Goal: Use online tool/utility: Utilize a website feature to perform a specific function

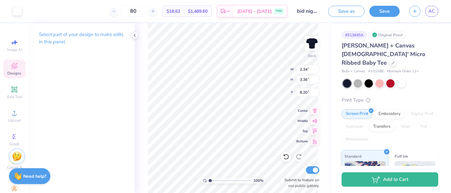
type input "4.16"
type input "5.05"
type input "1.71"
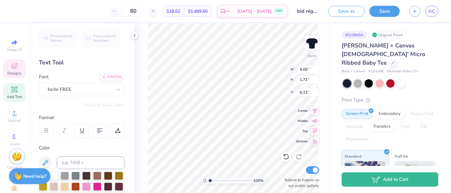
type input "5.84"
type input "6.40"
type input "1.22"
type input "7.56"
type input "2.33"
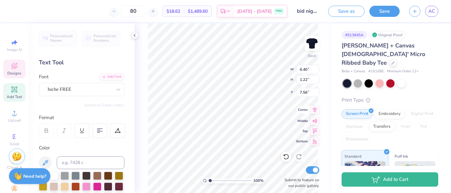
type input "3.32"
type input "4.23"
click at [146, 132] on div "100 % Back W 5.05 5.05 " H 1.71 1.71 " Y 5.84 5.84 " Center Middle Top Bottom S…" at bounding box center [233, 108] width 197 height 170
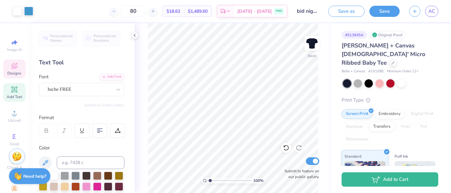
click at [20, 65] on div "Designs" at bounding box center [14, 69] width 22 height 19
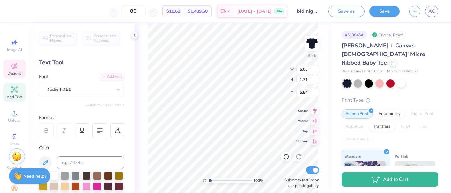
type input "5.05"
type input "1.71"
type input "4.13"
type input "4.20"
type input "2.33"
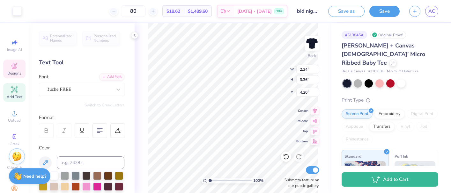
type input "3.32"
type input "4.18"
click at [134, 174] on div "Personalized Names Personalized Numbers Text Tool Add Font Font Buche FREE Swit…" at bounding box center [82, 108] width 106 height 170
click at [312, 110] on icon at bounding box center [314, 110] width 9 height 8
type input "6.40"
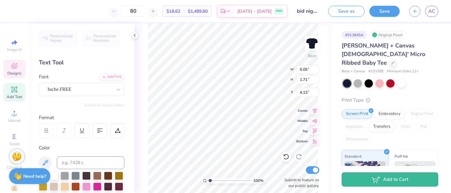
type input "1.22"
type input "7.46"
type input "5.05"
type input "1.71"
type input "5.84"
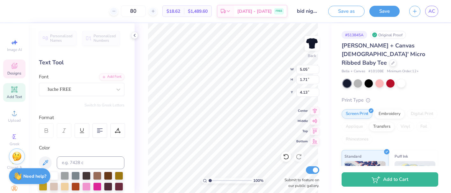
type input "5.84"
click at [114, 90] on div at bounding box center [118, 89] width 11 height 11
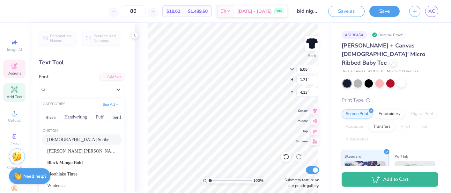
click at [69, 137] on span "[DEMOGRAPHIC_DATA] Scribe" at bounding box center [78, 139] width 62 height 7
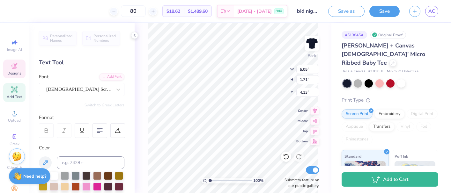
type input "3.55"
type input "1.66"
type input "4.16"
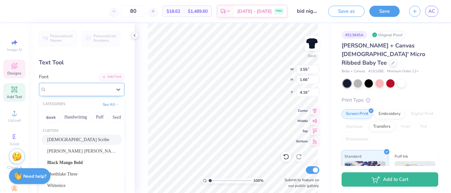
click at [99, 91] on div "[DEMOGRAPHIC_DATA] Scribe" at bounding box center [79, 90] width 67 height 10
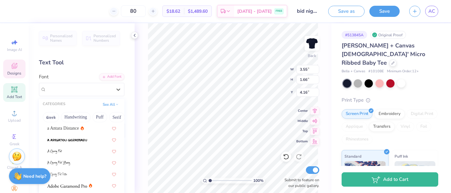
scroll to position [104, 0]
click at [63, 125] on span "a Antara Distance" at bounding box center [63, 128] width 32 height 7
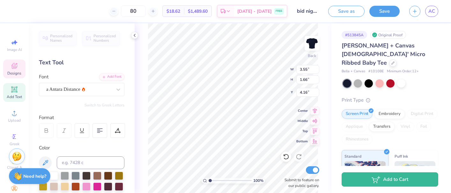
type input "3.82"
type input "1.67"
type input "4.15"
click at [99, 86] on div "a Antara Distance" at bounding box center [79, 90] width 67 height 10
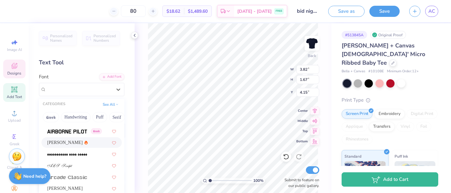
scroll to position [216, 0]
click at [63, 142] on span "[PERSON_NAME]" at bounding box center [64, 142] width 35 height 7
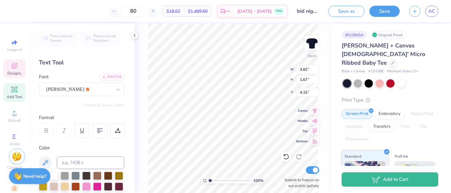
type input "4.55"
type input "1.66"
click at [48, 129] on icon at bounding box center [46, 131] width 6 height 6
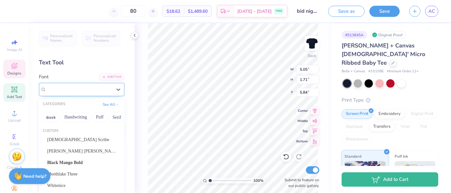
click at [84, 93] on div at bounding box center [79, 89] width 66 height 9
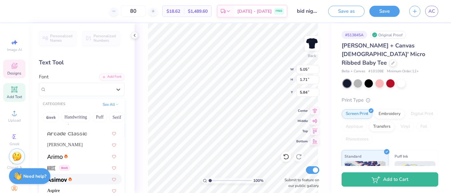
scroll to position [260, 0]
click at [70, 144] on div "[PERSON_NAME]" at bounding box center [81, 144] width 69 height 7
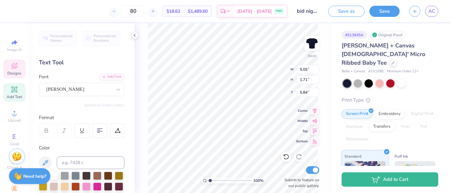
type input "3.23"
type input "1.63"
type input "5.88"
type input "4.55"
type input "1.66"
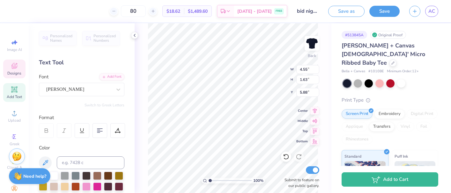
type input "4.15"
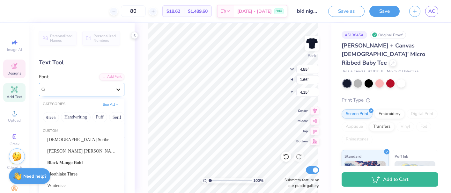
click at [115, 88] on icon at bounding box center [118, 89] width 6 height 6
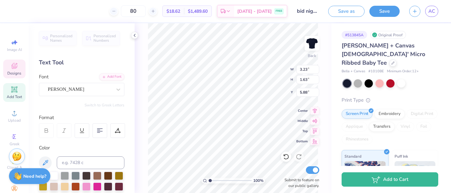
scroll to position [0, 0]
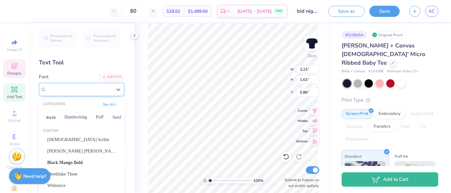
click at [92, 91] on div "[PERSON_NAME]" at bounding box center [79, 90] width 67 height 10
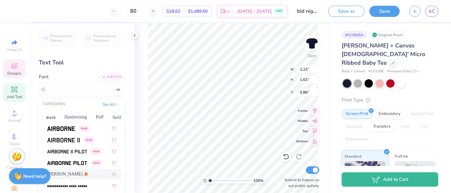
scroll to position [206, 0]
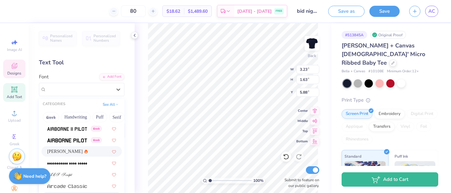
click at [61, 149] on span "[PERSON_NAME]" at bounding box center [64, 151] width 35 height 7
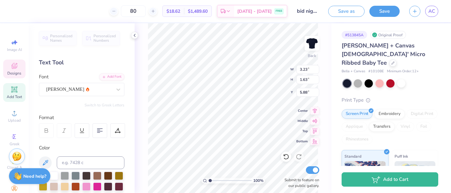
type input "6.40"
type input "1.22"
type input "7.46"
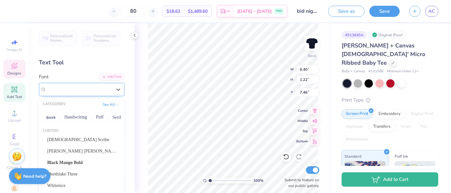
click at [103, 88] on div "Buche FREE" at bounding box center [79, 90] width 67 height 10
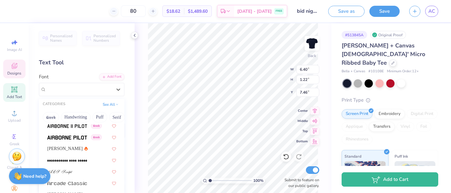
scroll to position [213, 0]
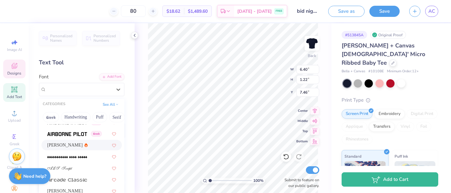
click at [56, 141] on div "[PERSON_NAME]" at bounding box center [81, 145] width 80 height 11
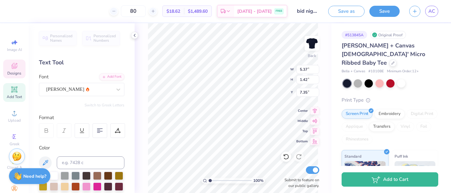
type input "4.55"
type input "1.66"
type input "5.87"
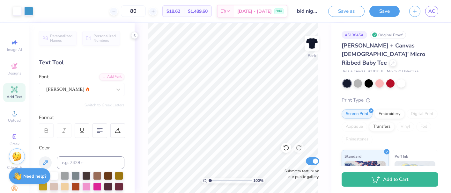
scroll to position [0, 0]
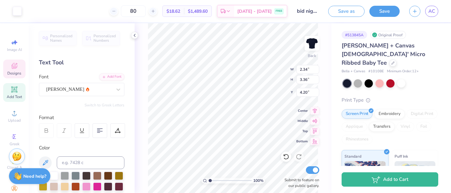
type input "2.33"
type input "3.32"
type input "4.47"
type input "2.34"
type input "3.36"
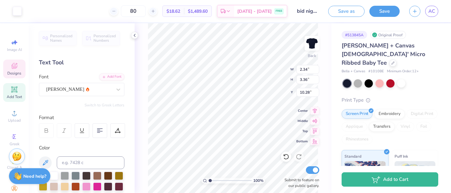
type input "4.27"
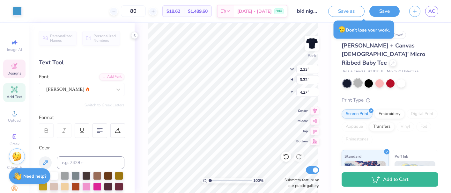
type input "2.34"
type input "3.36"
type input "4.09"
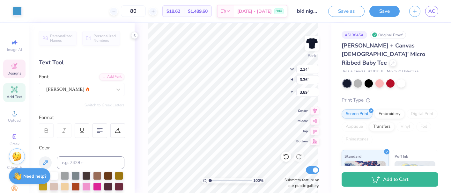
type input "2.33"
type input "3.32"
type input "3.87"
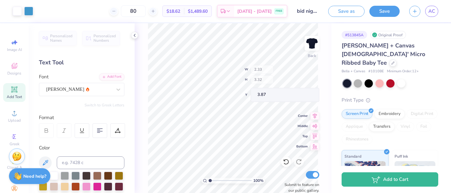
click at [143, 145] on div "100 % Back W 2.33 H 3.32 Y 3.87 Center Middle Top Bottom Submit to feature on o…" at bounding box center [233, 108] width 197 height 170
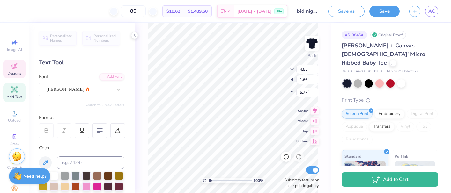
type input "2.34"
type input "3.36"
type input "4.39"
type input "3.95"
type input "5.37"
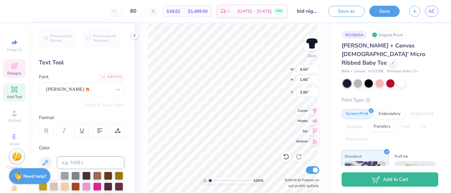
type input "1.42"
type input "7.55"
click at [137, 136] on div "100 % Back W 4.55 4.55 " H 1.66 1.66 " Y 3.95 3.95 " Center Middle Top Bottom S…" at bounding box center [233, 108] width 197 height 170
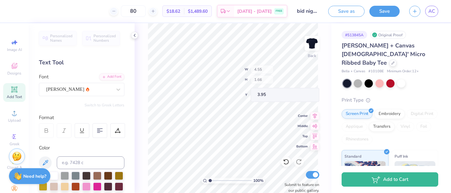
type input "5.77"
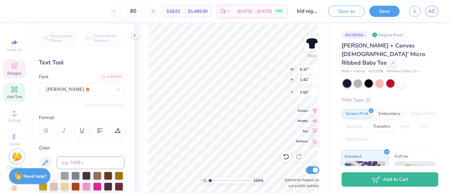
click at [128, 151] on div "Personalized Names Personalized Numbers Text Tool Add Font Font [PERSON_NAME] S…" at bounding box center [82, 108] width 106 height 170
click at [145, 142] on div "100 % Back W 5.37 5.37 " H 1.42 1.42 " Y 7.55 7.55 " Center Middle Top Bottom S…" at bounding box center [233, 108] width 197 height 170
click at [316, 110] on icon at bounding box center [314, 110] width 9 height 8
type input "2.34"
type input "3.36"
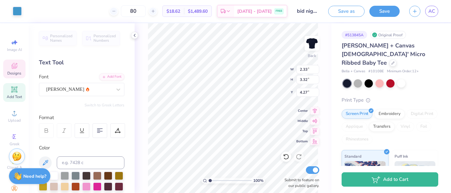
type input "4.39"
type input "5.37"
type input "1.42"
type input "7.55"
type input "3.78"
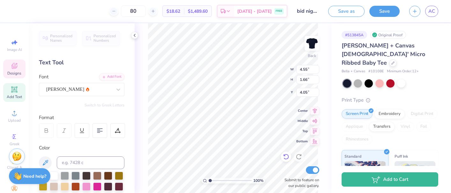
type input "1.38"
type input "4.34"
type input "4.55"
type input "1.66"
type input "5.77"
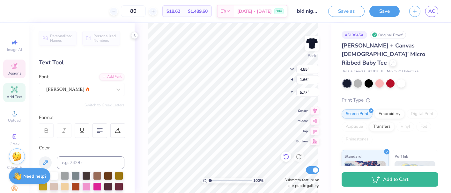
type input "3.31"
type input "1.21"
type input "6.22"
type input "3.55"
type input "1.30"
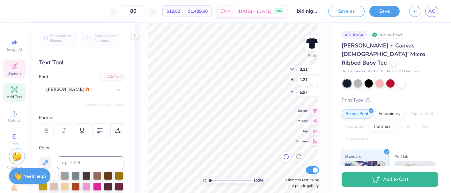
type input "5.88"
type input "4.19"
type input "1.11"
type input "7.39"
type input "2.33"
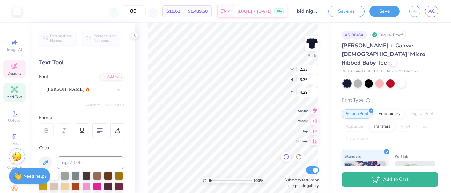
type input "3.32"
type input "4.27"
type input "7.08"
click at [317, 110] on icon at bounding box center [314, 110] width 9 height 8
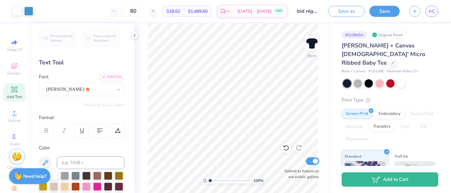
click at [385, 6] on button "Save" at bounding box center [384, 11] width 30 height 11
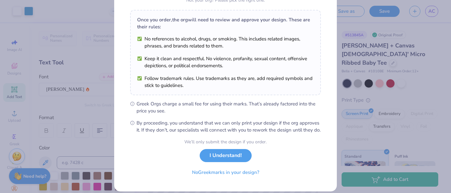
scroll to position [92, 0]
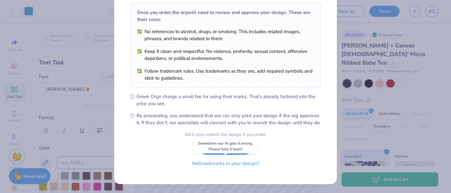
click at [245, 162] on button "No Greek marks in your design?" at bounding box center [226, 163] width 78 height 13
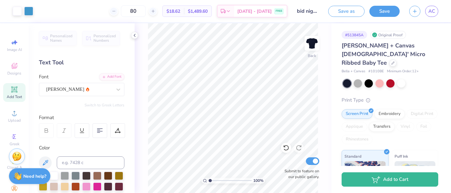
scroll to position [11, 0]
click at [414, 9] on icon "button" at bounding box center [414, 10] width 5 height 5
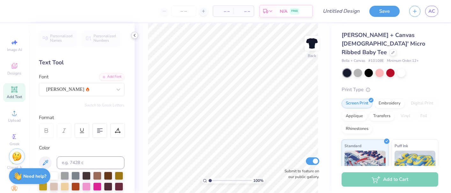
click at [136, 37] on icon at bounding box center [134, 35] width 5 height 5
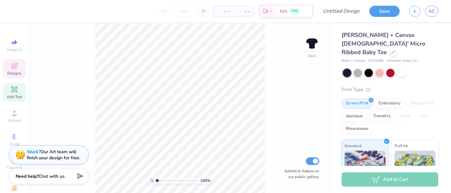
click at [13, 68] on icon at bounding box center [14, 67] width 5 height 4
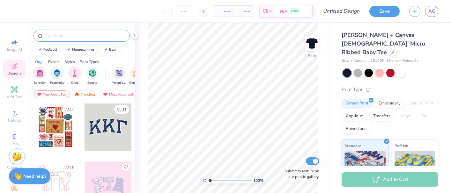
click at [71, 37] on input "text" at bounding box center [85, 36] width 82 height 6
type input "bows"
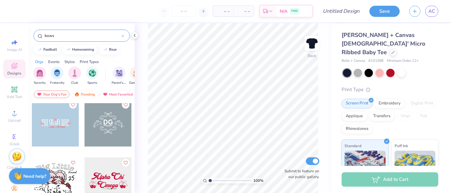
scroll to position [643, 0]
click at [60, 125] on div at bounding box center [55, 122] width 47 height 47
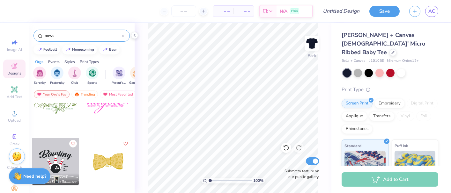
scroll to position [1057, 0]
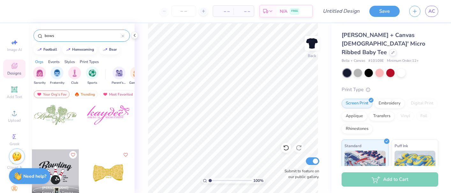
click at [107, 114] on div at bounding box center [108, 115] width 47 height 47
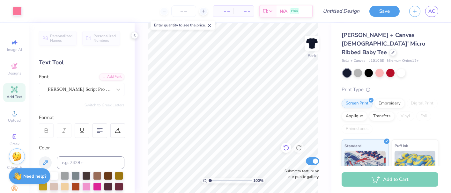
click at [284, 150] on icon at bounding box center [285, 148] width 5 height 6
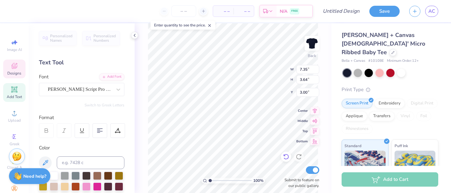
scroll to position [0, 0]
type textarea "k"
type textarea "Kappa"
type input "2.52"
type input "0.35"
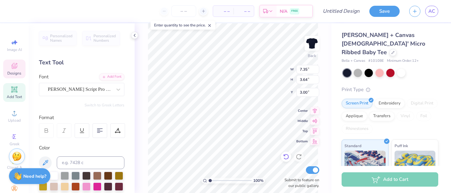
type input "5.81"
click at [313, 111] on icon at bounding box center [314, 110] width 9 height 8
type input "3.40"
type input "8.49"
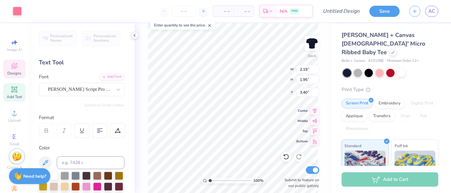
type input "3.75"
type input "3.00"
type input "2.19"
type input "1.95"
type input "2.42"
